Goal: Task Accomplishment & Management: Use online tool/utility

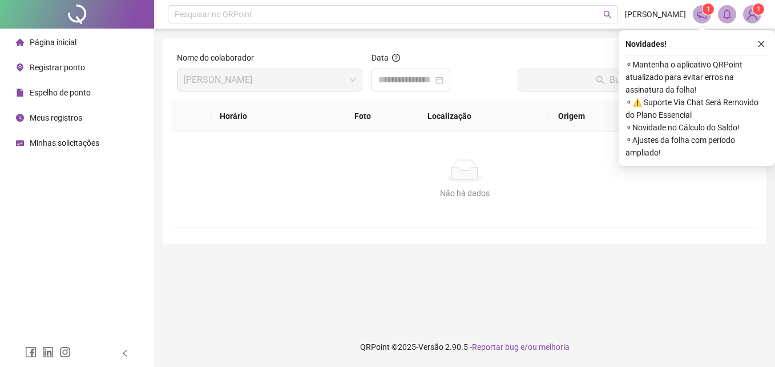
click at [71, 65] on span "Registrar ponto" at bounding box center [57, 67] width 55 height 9
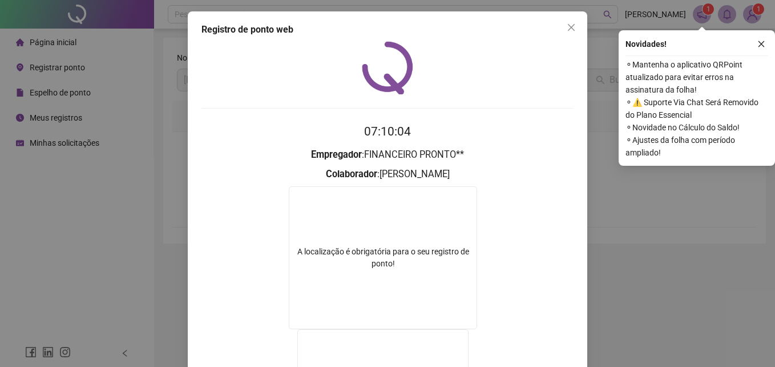
drag, startPoint x: 568, startPoint y: 34, endPoint x: 148, endPoint y: 105, distance: 425.1
click at [568, 33] on button "Close" at bounding box center [571, 27] width 18 height 18
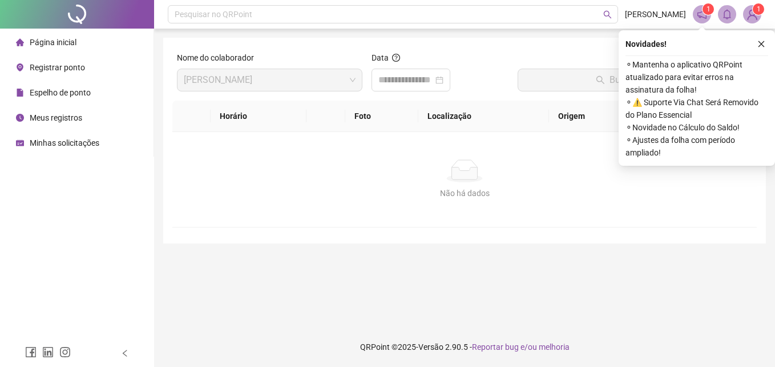
click at [46, 65] on span "Registrar ponto" at bounding box center [57, 67] width 55 height 9
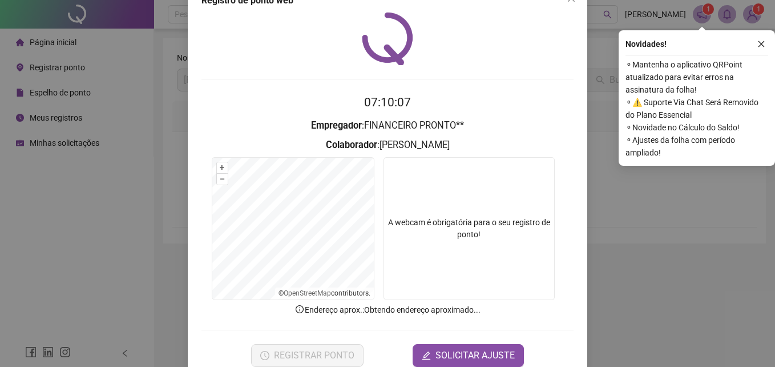
scroll to position [54, 0]
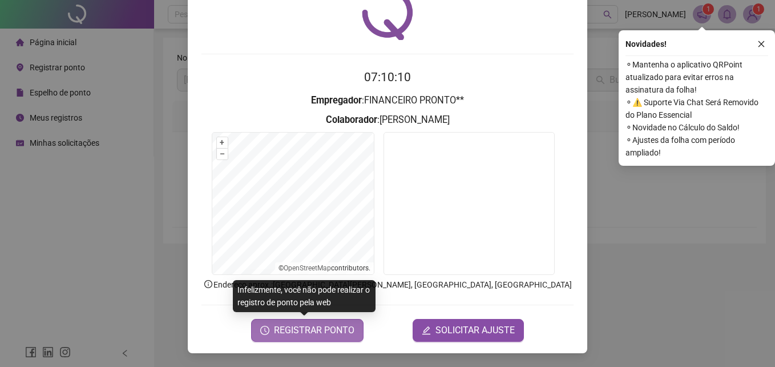
click at [345, 327] on span "REGISTRAR PONTO" at bounding box center [314, 330] width 81 height 14
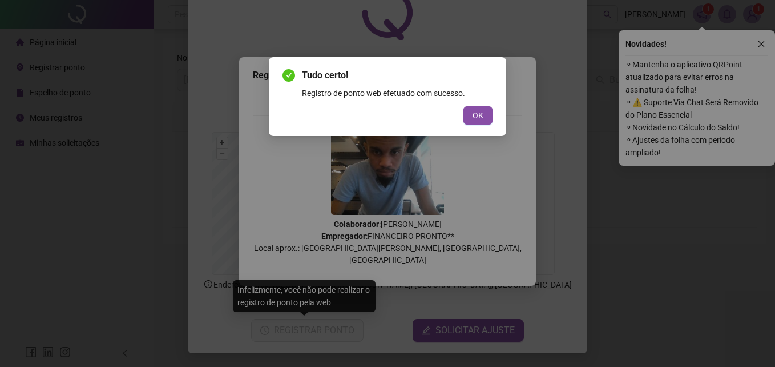
click at [483, 104] on div "Tudo certo! Registro de ponto web efetuado com sucesso. OK" at bounding box center [388, 97] width 210 height 56
click at [484, 123] on button "OK" at bounding box center [478, 115] width 29 height 18
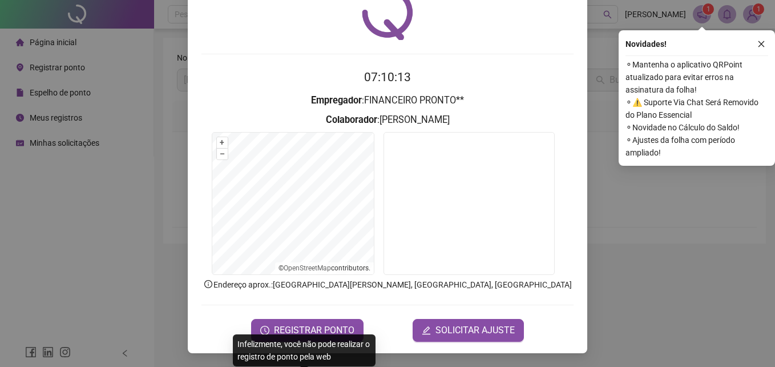
scroll to position [0, 0]
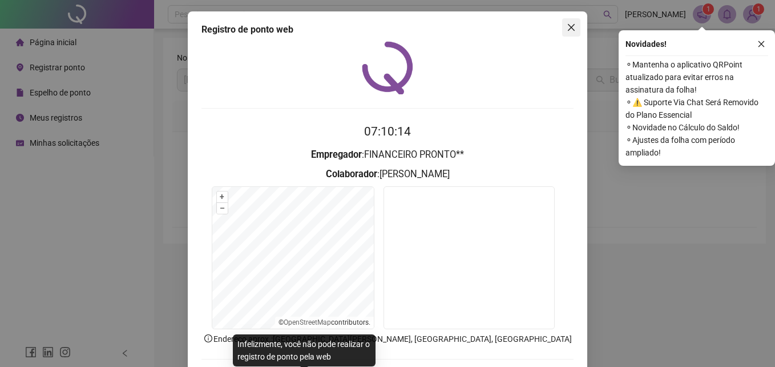
click at [562, 27] on span "Close" at bounding box center [571, 27] width 18 height 9
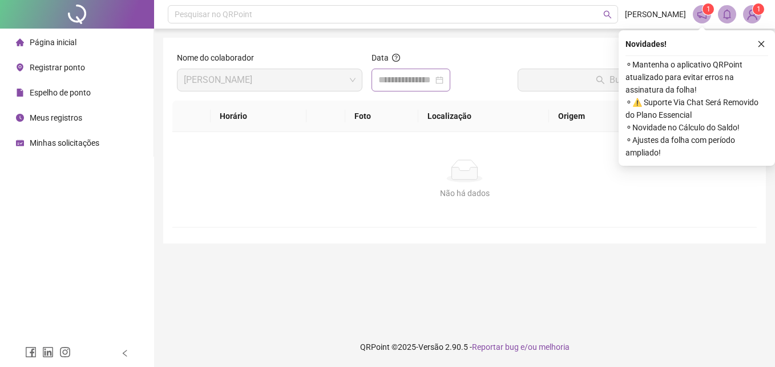
click at [444, 80] on div at bounding box center [411, 80] width 65 height 14
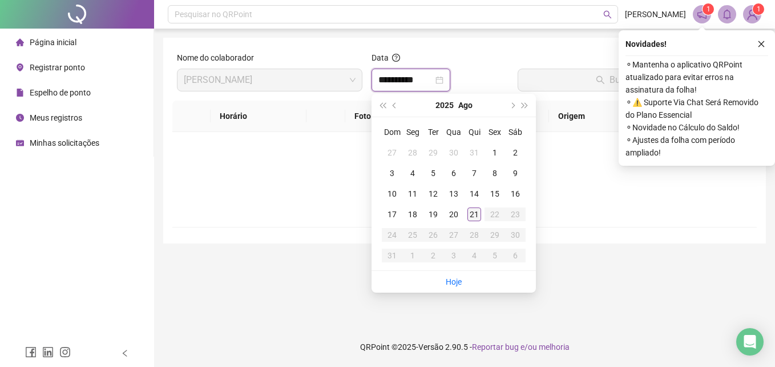
type input "**********"
click at [473, 220] on div "21" at bounding box center [475, 214] width 14 height 14
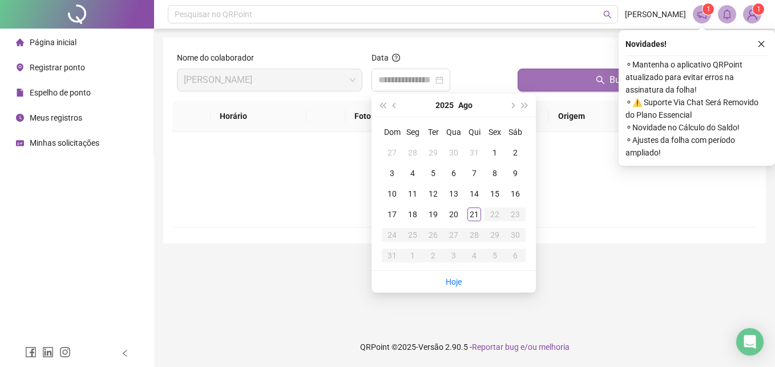
type input "**********"
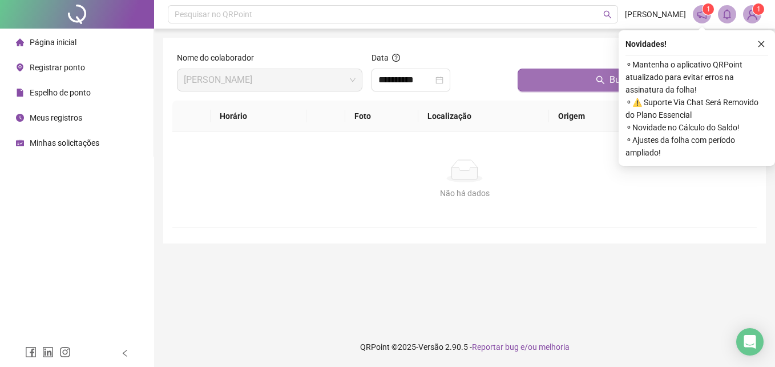
click at [588, 83] on button "Buscar registros" at bounding box center [635, 80] width 235 height 23
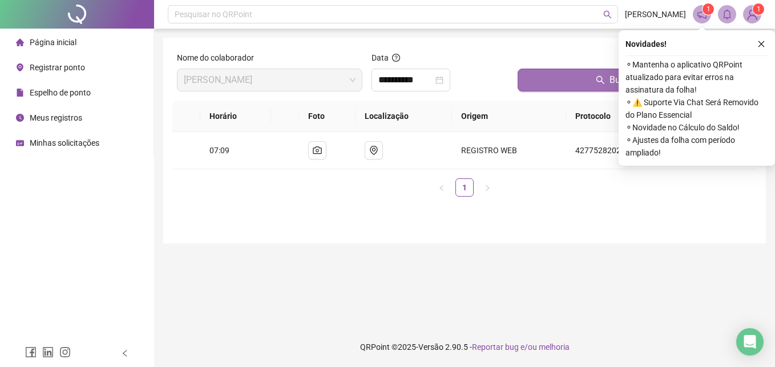
click at [588, 83] on button "Buscar registros" at bounding box center [635, 80] width 235 height 23
click at [758, 44] on icon "close" at bounding box center [762, 44] width 8 height 8
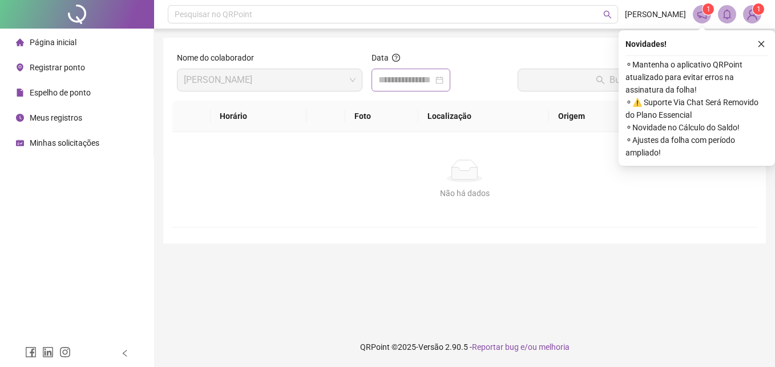
click at [444, 83] on div at bounding box center [411, 80] width 65 height 14
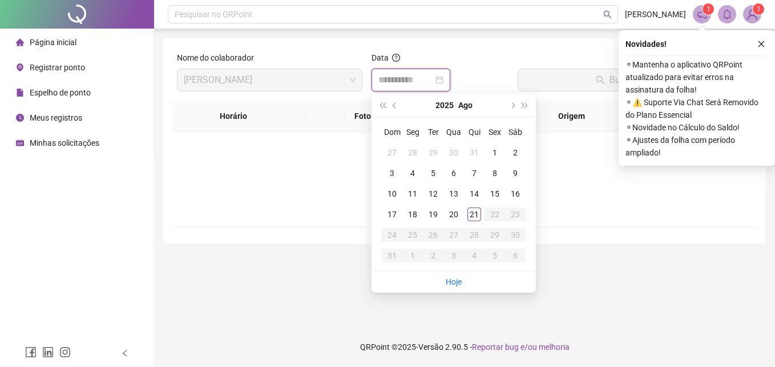
type input "**********"
click at [469, 211] on div "21" at bounding box center [475, 214] width 14 height 14
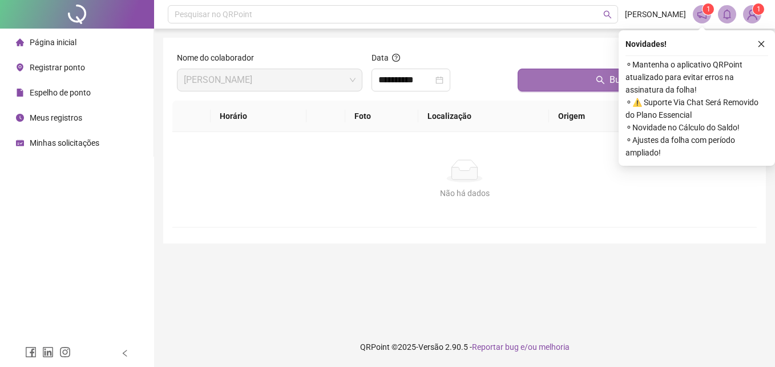
click at [589, 88] on button "Buscar registros" at bounding box center [635, 80] width 235 height 23
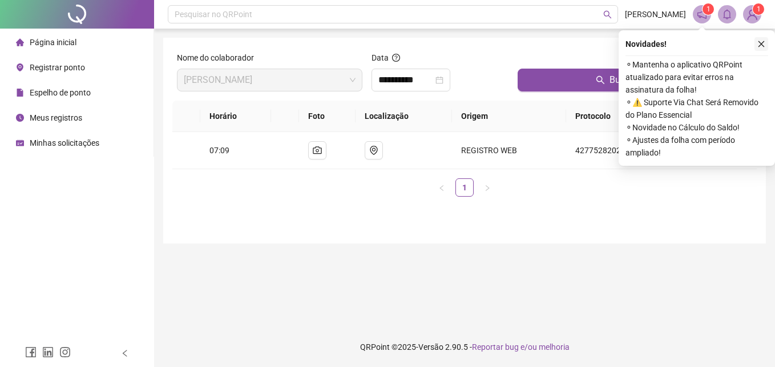
click at [760, 42] on icon "close" at bounding box center [762, 44] width 6 height 6
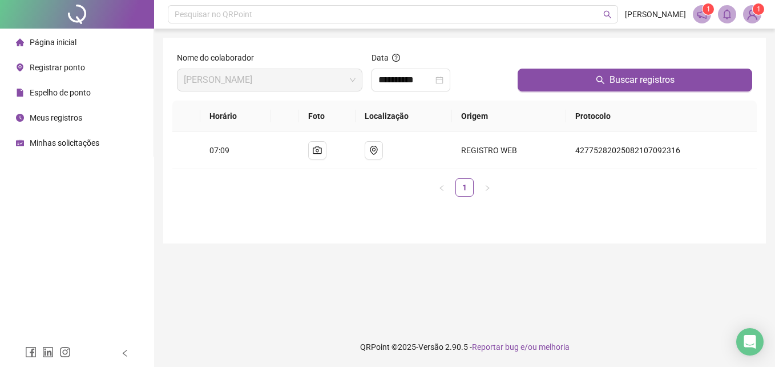
drag, startPoint x: 409, startPoint y: 207, endPoint x: 424, endPoint y: 171, distance: 38.2
click at [571, 243] on div "**********" at bounding box center [464, 141] width 603 height 206
